Goal: Information Seeking & Learning: Check status

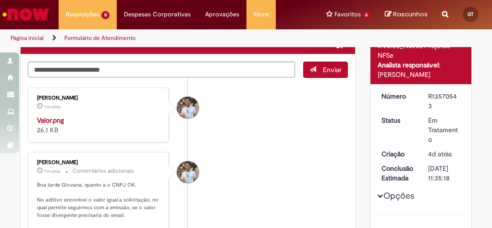
scroll to position [154, 0]
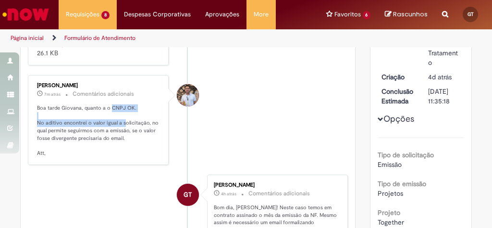
drag, startPoint x: 108, startPoint y: 126, endPoint x: 119, endPoint y: 146, distance: 23.0
click at [119, 146] on p "Boa tarde Giovana, quanto a o CNPJ OK. No aditivo encontrei o valor igual a sol…" at bounding box center [99, 130] width 124 height 53
click at [120, 147] on p "Boa tarde Giovana, quanto a o CNPJ OK. No aditivo encontrei o valor igual a sol…" at bounding box center [99, 130] width 124 height 53
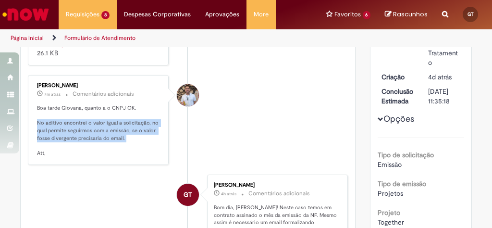
click at [120, 147] on p "Boa tarde Giovana, quanto a o CNPJ OK. No aditivo encontrei o valor igual a sol…" at bounding box center [99, 130] width 124 height 53
click at [121, 147] on p "Boa tarde Giovana, quanto a o CNPJ OK. No aditivo encontrei o valor igual a sol…" at bounding box center [99, 130] width 124 height 53
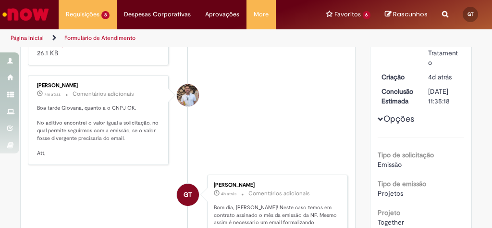
click at [123, 146] on p "Boa tarde Giovana, quanto a o CNPJ OK. No aditivo encontrei o valor igual a sol…" at bounding box center [99, 130] width 124 height 53
click at [124, 146] on p "Boa tarde Giovana, quanto a o CNPJ OK. No aditivo encontrei o valor igual a sol…" at bounding box center [99, 130] width 124 height 53
click at [126, 146] on p "Boa tarde Giovana, quanto a o CNPJ OK. No aditivo encontrei o valor igual a sol…" at bounding box center [99, 130] width 124 height 53
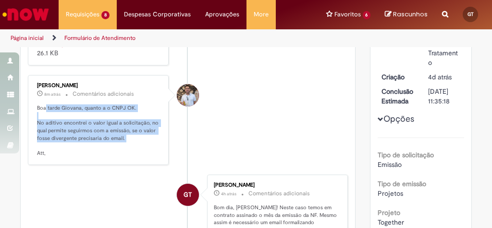
drag, startPoint x: 138, startPoint y: 165, endPoint x: 41, endPoint y: 130, distance: 103.1
click at [41, 130] on p "Boa tarde Giovana, quanto a o CNPJ OK. No aditivo encontrei o valor igual a sol…" at bounding box center [99, 130] width 124 height 53
click at [109, 145] on p "Boa tarde Giovana, quanto a o CNPJ OK. No aditivo encontrei o valor igual a sol…" at bounding box center [99, 130] width 124 height 53
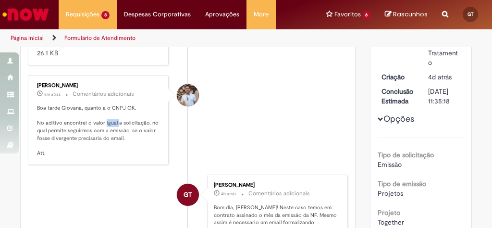
click at [109, 145] on p "Boa tarde Giovana, quanto a o CNPJ OK. No aditivo encontrei o valor igual a sol…" at bounding box center [99, 130] width 124 height 53
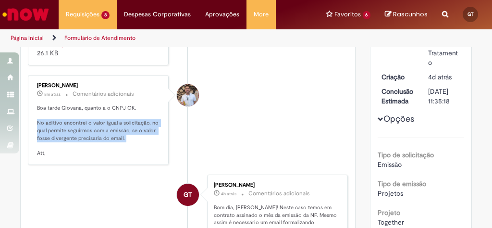
click at [109, 145] on p "Boa tarde Giovana, quanto a o CNPJ OK. No aditivo encontrei o valor igual a sol…" at bounding box center [99, 130] width 124 height 53
click at [104, 154] on p "Boa tarde Giovana, quanto a o CNPJ OK. No aditivo encontrei o valor igual a sol…" at bounding box center [99, 130] width 124 height 53
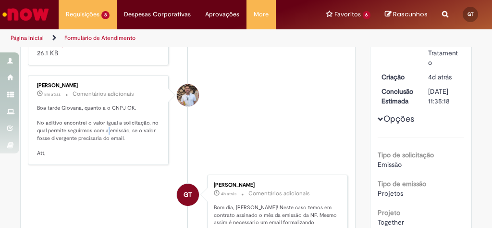
click at [104, 154] on p "Boa tarde Giovana, quanto a o CNPJ OK. No aditivo encontrei o valor igual a sol…" at bounding box center [99, 130] width 124 height 53
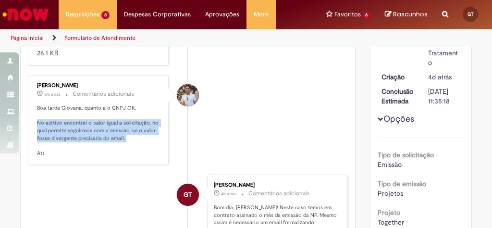
click at [104, 154] on p "Boa tarde Giovana, quanto a o CNPJ OK. No aditivo encontrei o valor igual a sol…" at bounding box center [99, 130] width 124 height 53
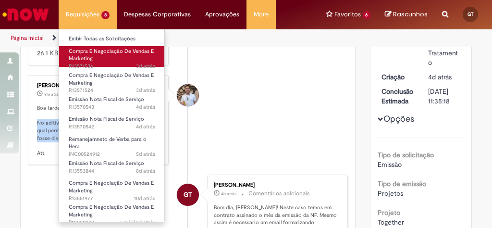
click at [109, 58] on link "Compra E Negociação De Vendas E Marketing 3d atrás 3 dias atrás R13571536" at bounding box center [112, 56] width 106 height 21
